Goal: Information Seeking & Learning: Find specific fact

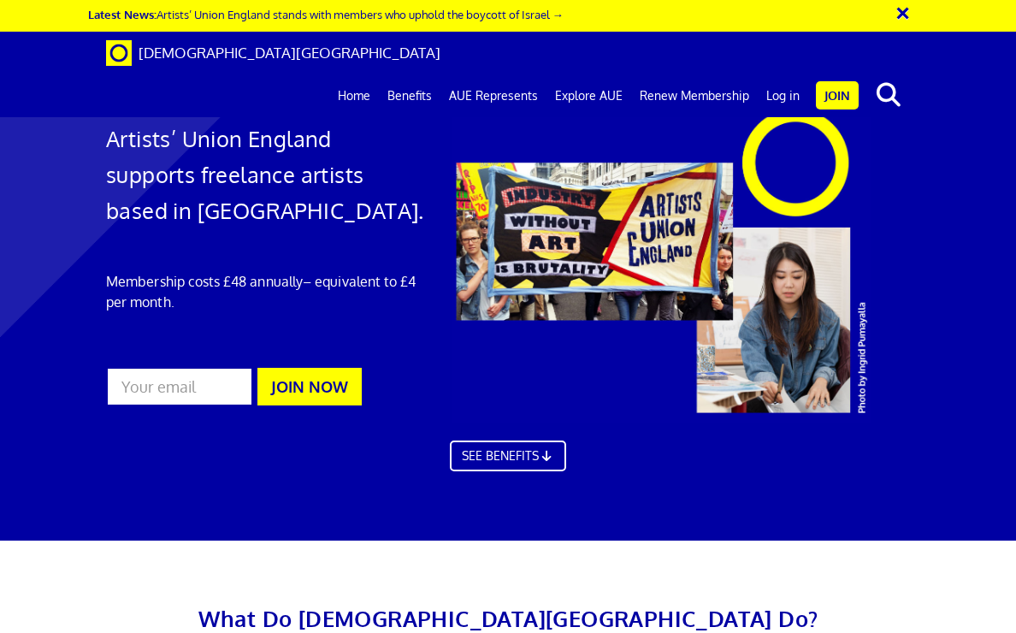
scroll to position [0, 1]
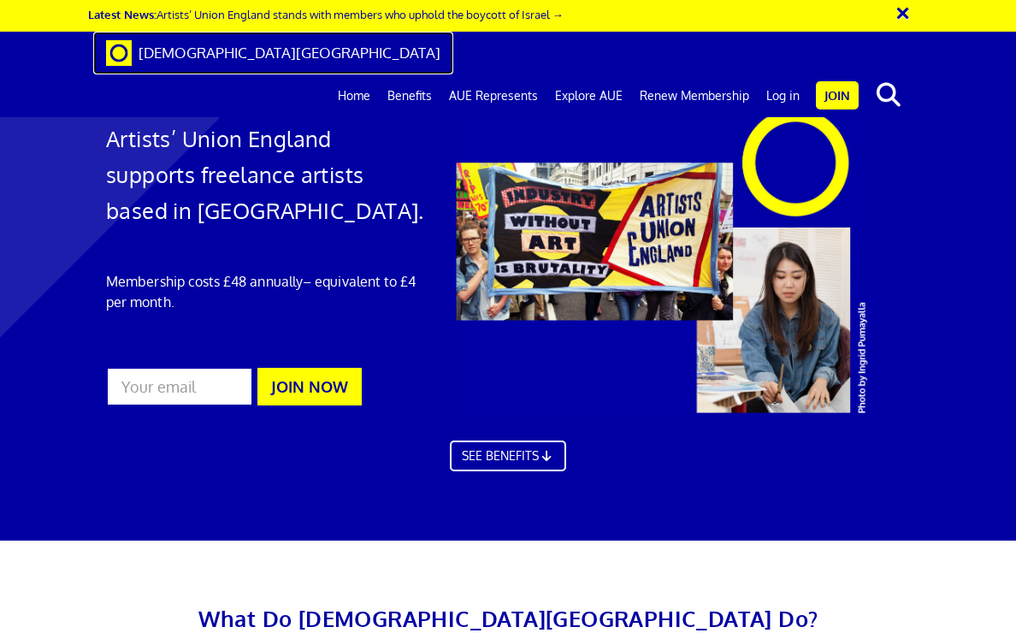
click at [274, 54] on span "[DEMOGRAPHIC_DATA][GEOGRAPHIC_DATA]" at bounding box center [290, 53] width 302 height 18
click at [258, 49] on span "[DEMOGRAPHIC_DATA][GEOGRAPHIC_DATA]" at bounding box center [290, 53] width 302 height 18
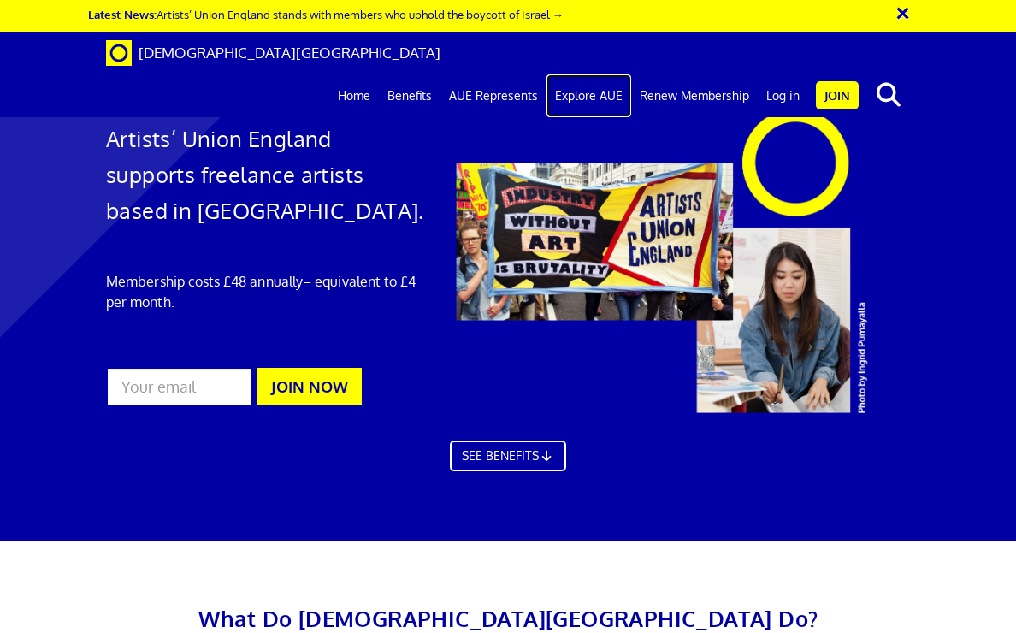
click at [581, 74] on link "Explore AUE" at bounding box center [589, 95] width 85 height 43
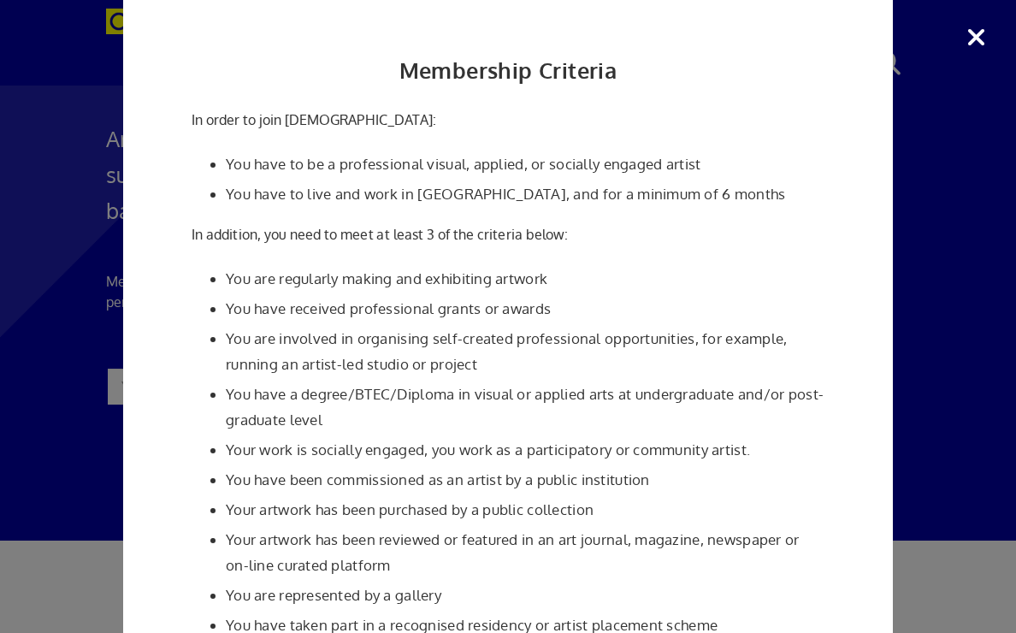
scroll to position [250, 0]
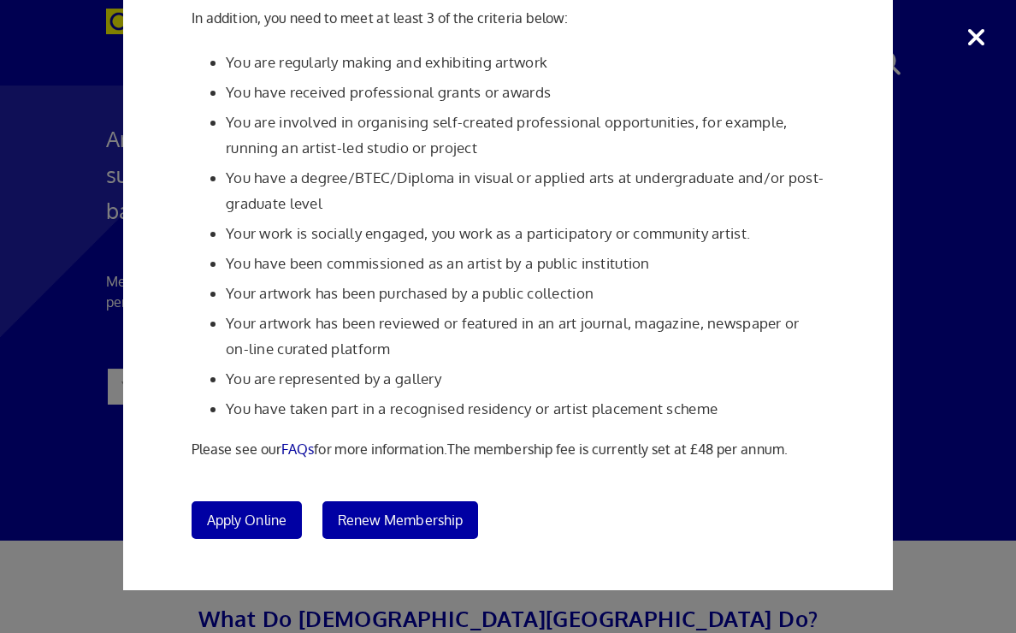
click at [28, 424] on div "Membership Criteria In order to join Artists' Union England: You have to be a p…" at bounding box center [508, 316] width 1016 height 633
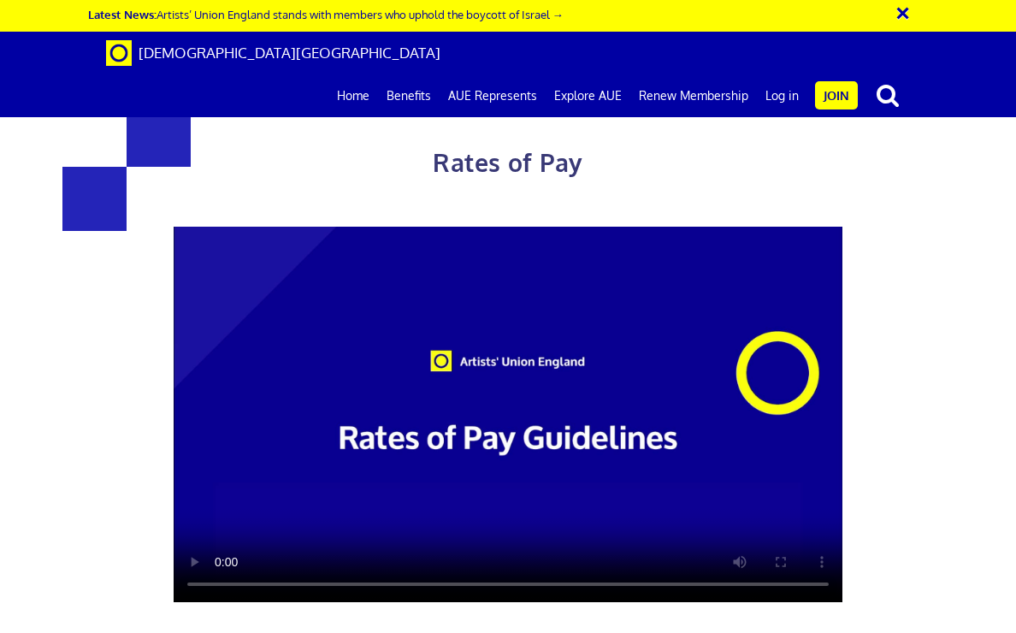
scroll to position [768, 0]
drag, startPoint x: 281, startPoint y: 495, endPoint x: 220, endPoint y: 495, distance: 60.8
copy span "£193.61"
